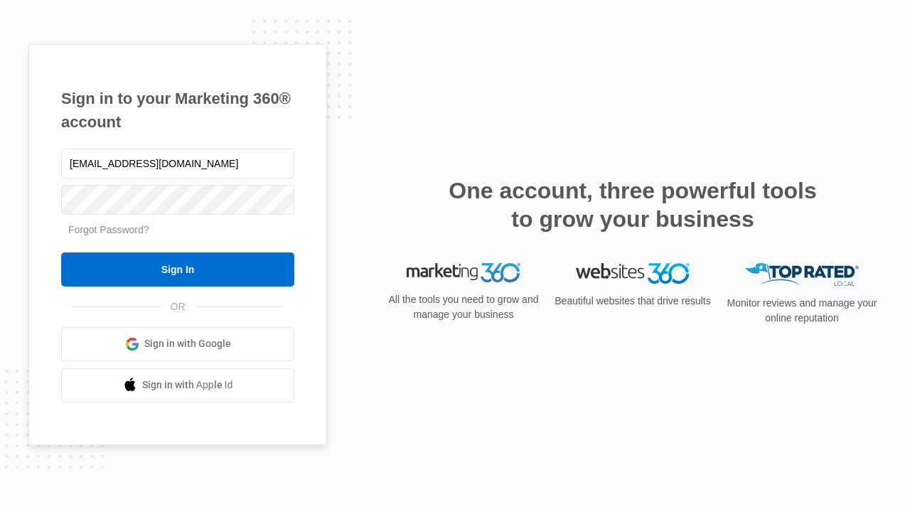
type input "[EMAIL_ADDRESS][DOMAIN_NAME]"
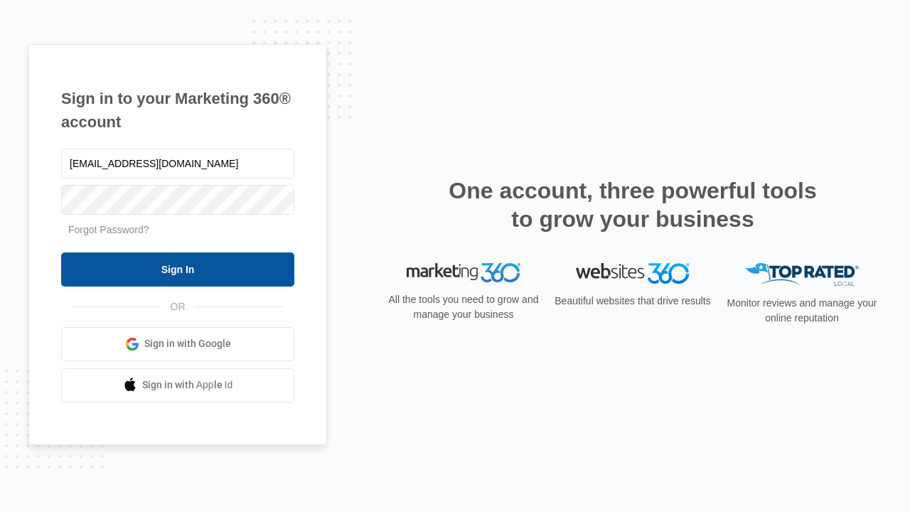
click at [178, 269] on input "Sign In" at bounding box center [177, 269] width 233 height 34
